Goal: Task Accomplishment & Management: Use online tool/utility

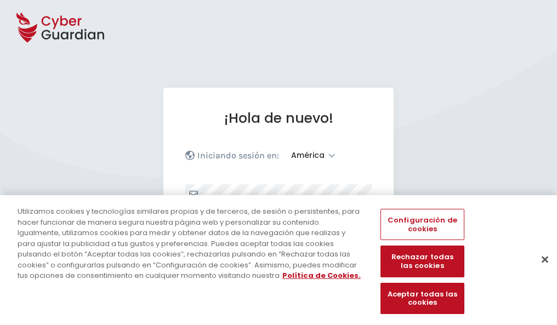
select select "América"
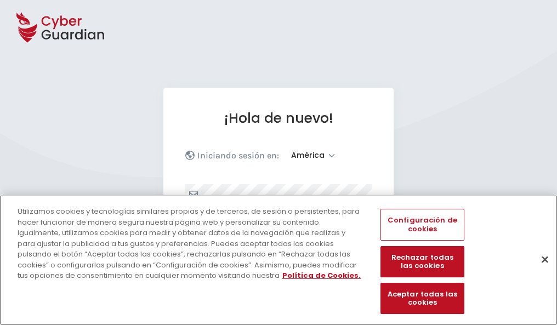
scroll to position [143, 0]
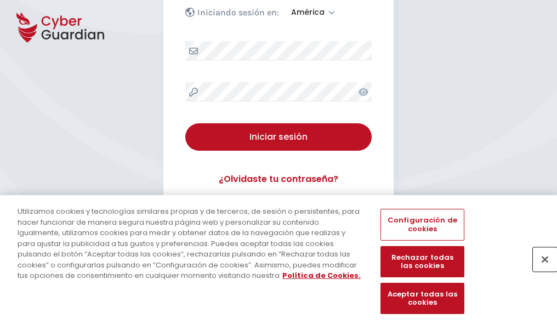
click at [540, 271] on button "Cerrar" at bounding box center [545, 259] width 24 height 24
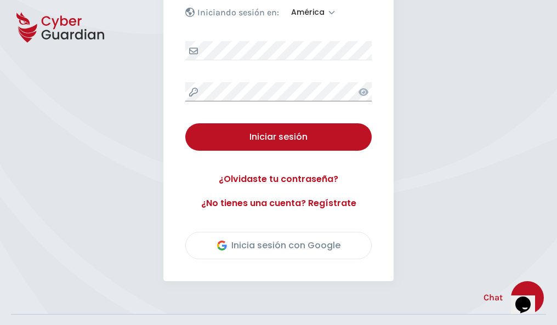
scroll to position [249, 0]
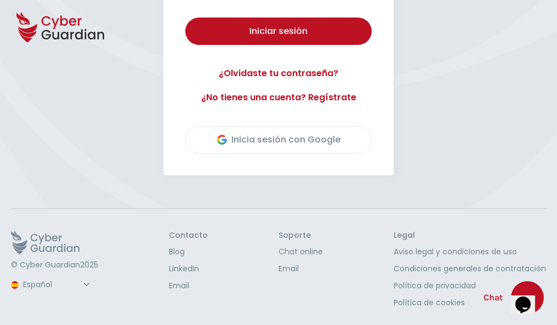
click at [185, 18] on button "Iniciar sesión" at bounding box center [278, 31] width 186 height 27
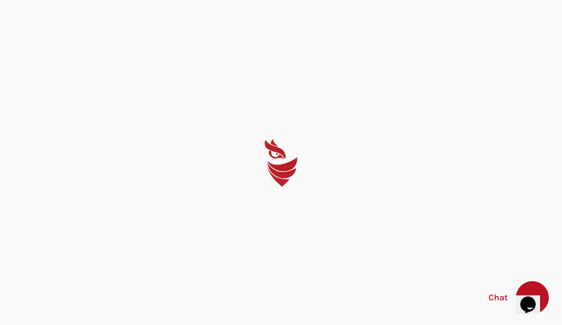
select select "English"
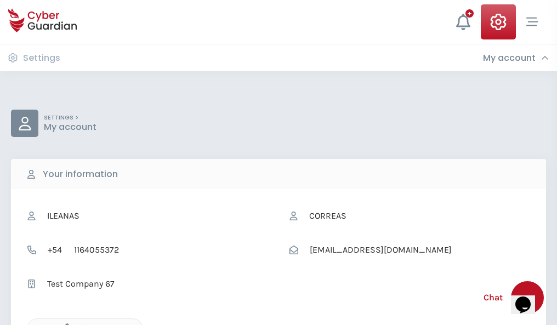
click at [64, 324] on icon "button" at bounding box center [64, 328] width 9 height 9
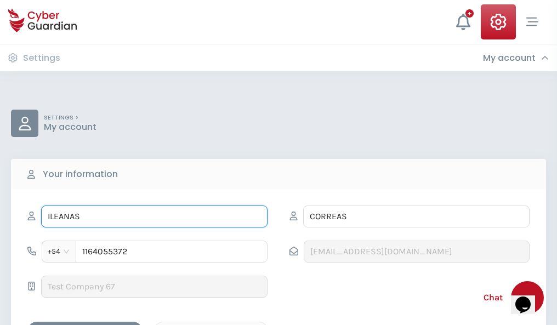
click at [154, 217] on input "ILEANAS" at bounding box center [154, 217] width 226 height 22
type input "I"
type input "Bárbara"
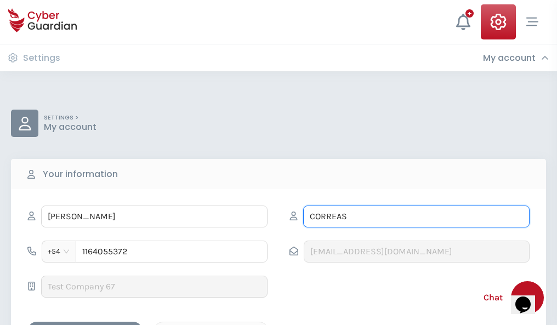
click at [416, 217] on input "CORREAS" at bounding box center [416, 217] width 226 height 22
type input "C"
type input "Mosquera"
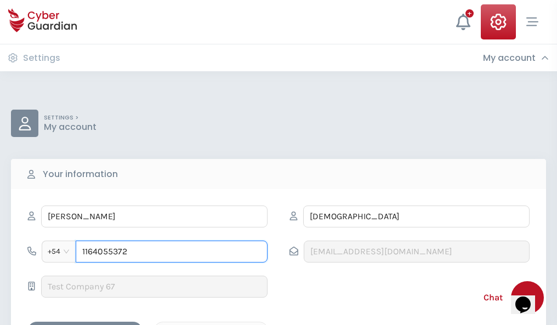
click at [172, 252] on input "1164055372" at bounding box center [172, 252] width 192 height 22
type input "1"
type input "4957278822"
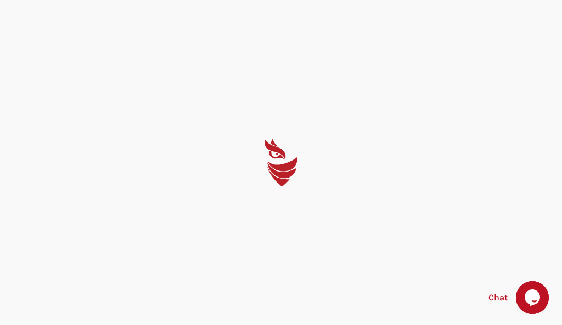
select select "English"
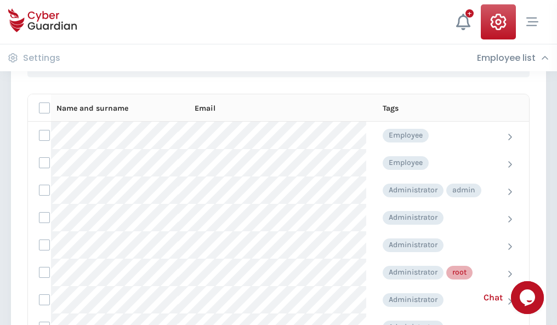
scroll to position [552, 0]
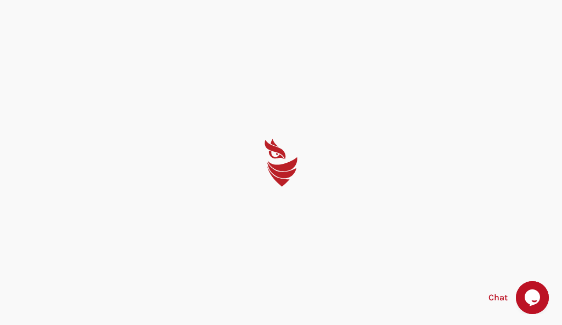
select select "English"
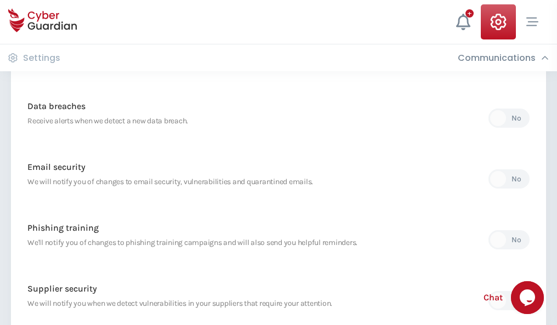
scroll to position [577, 0]
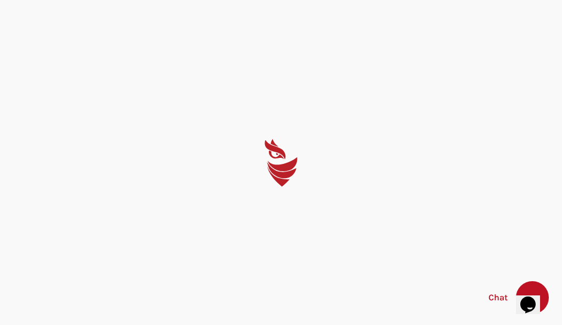
select select "English"
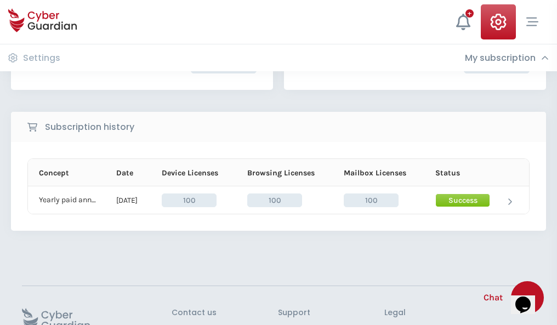
scroll to position [278, 0]
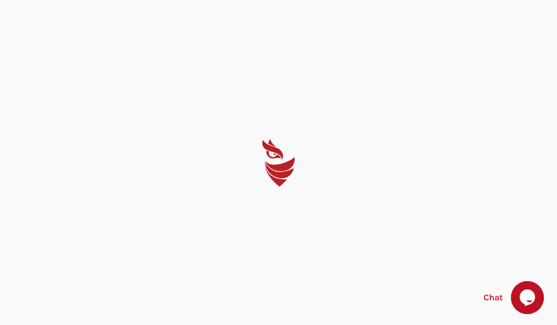
select select "English"
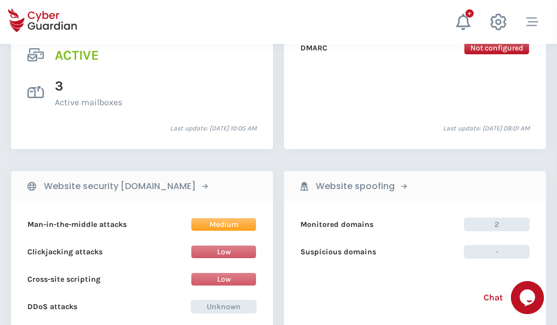
scroll to position [1114, 0]
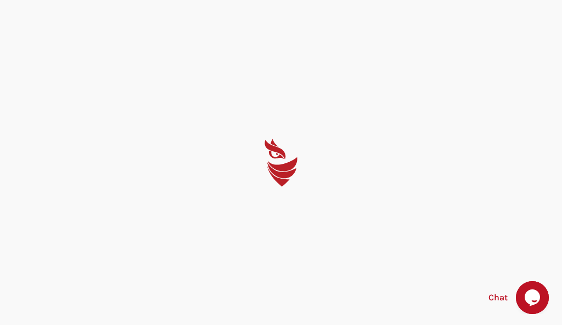
select select "English"
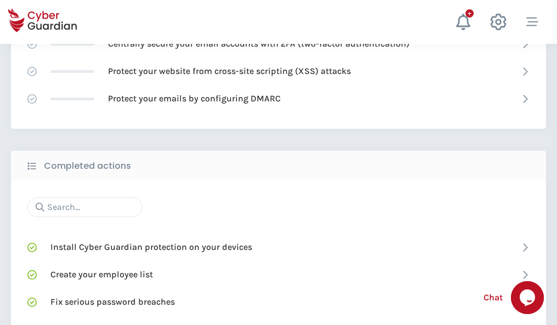
scroll to position [730, 0]
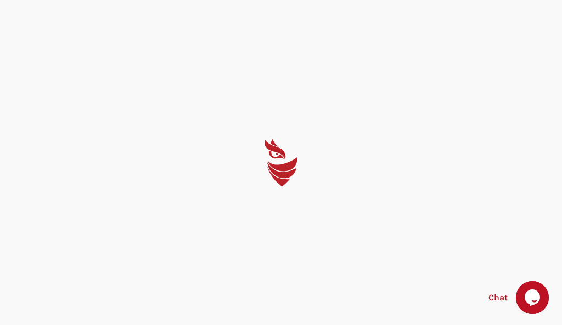
select select "English"
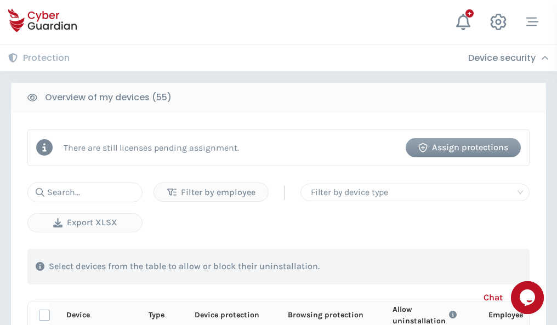
scroll to position [956, 0]
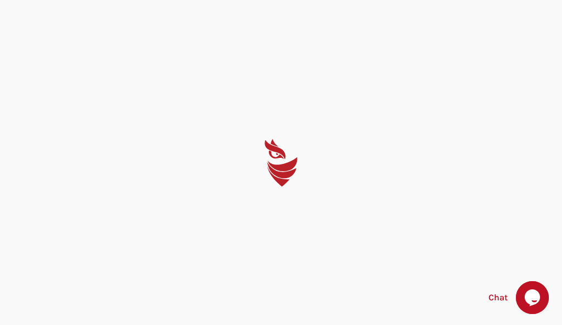
select select "English"
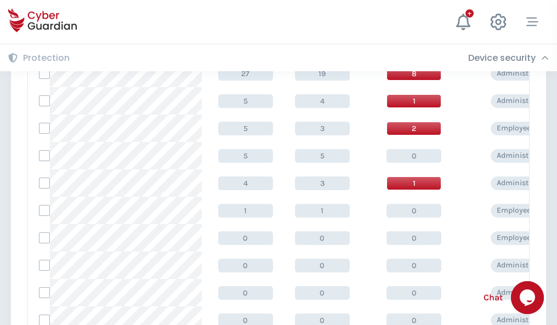
scroll to position [553, 0]
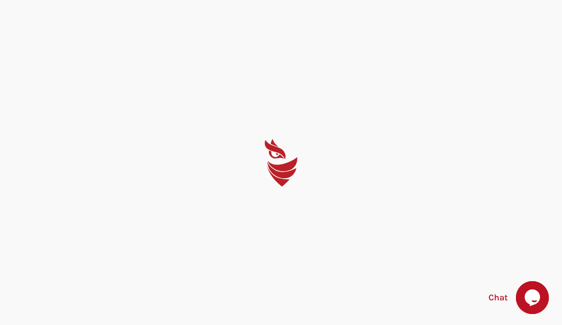
select select "English"
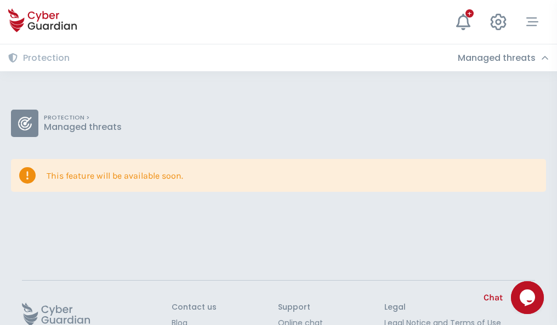
scroll to position [71, 0]
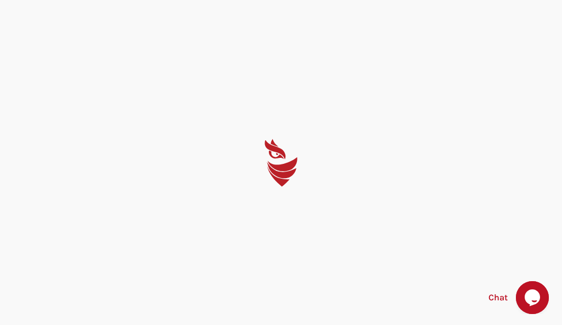
select select "English"
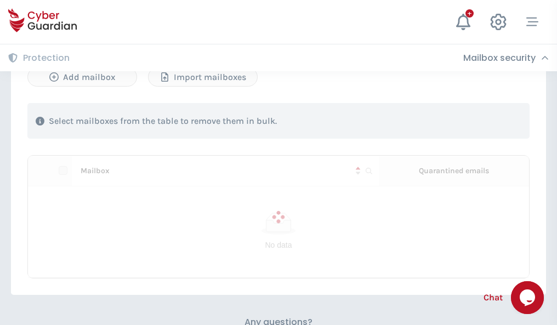
scroll to position [540, 0]
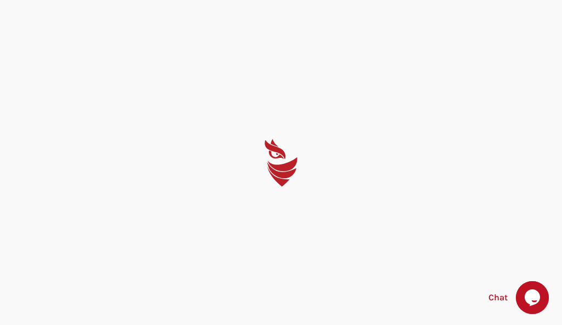
select select "English"
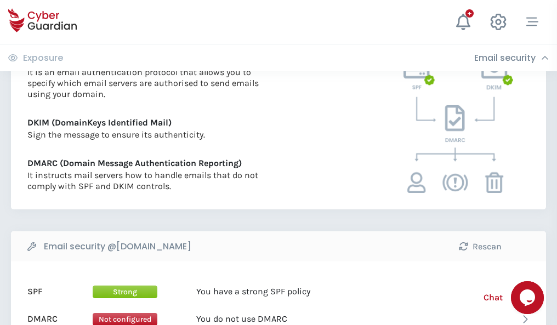
scroll to position [592, 0]
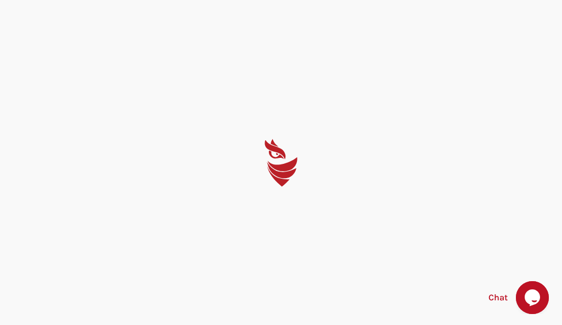
select select "English"
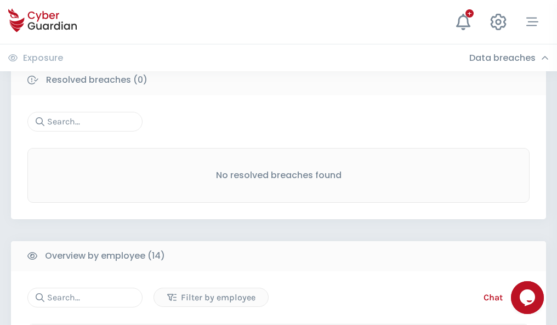
scroll to position [990, 0]
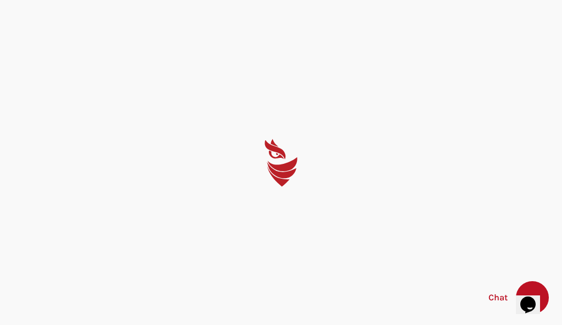
select select "English"
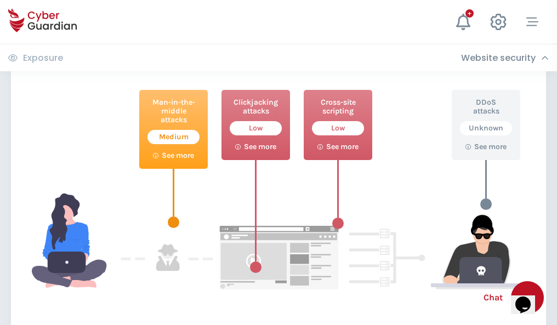
scroll to position [597, 0]
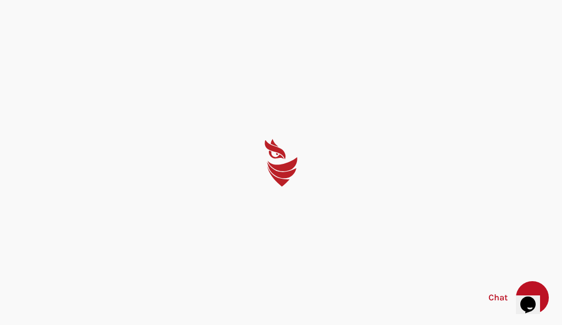
select select "English"
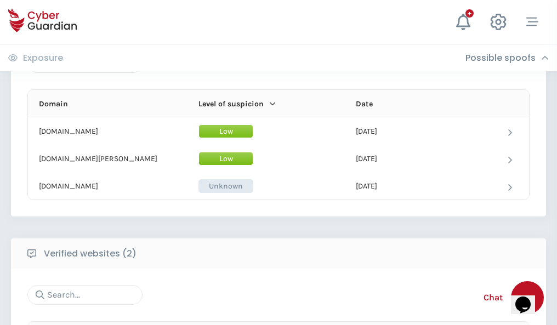
scroll to position [658, 0]
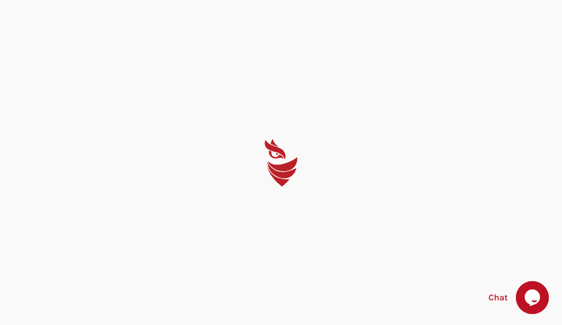
select select "English"
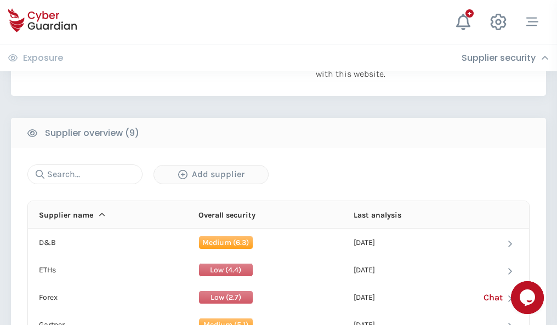
scroll to position [765, 0]
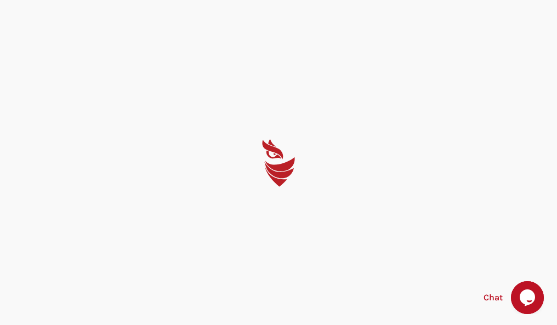
select select "English"
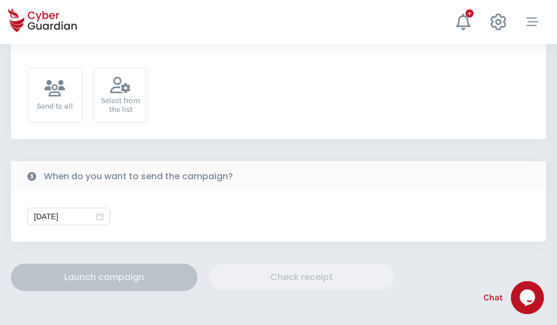
scroll to position [401, 0]
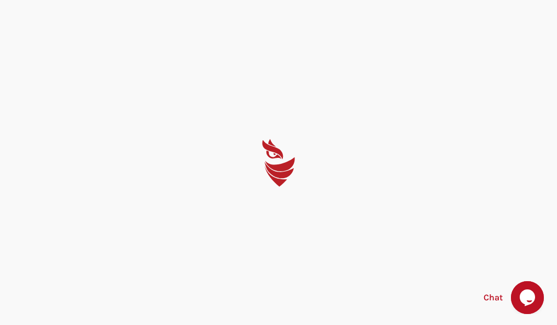
select select "English"
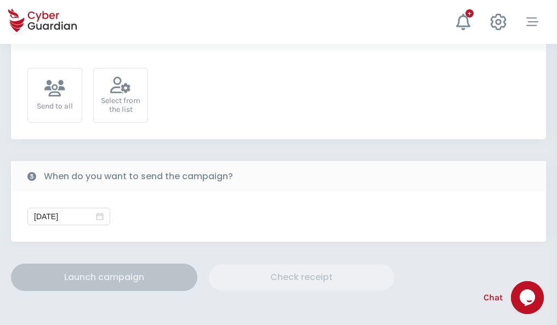
scroll to position [401, 0]
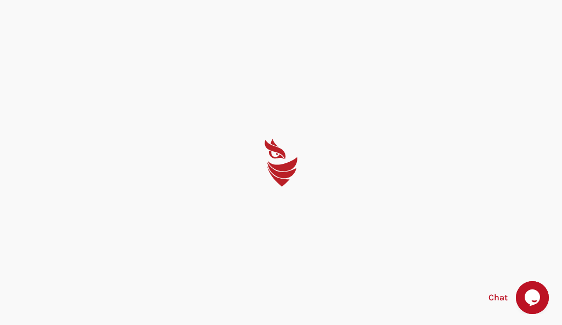
select select "English"
